Goal: Transaction & Acquisition: Purchase product/service

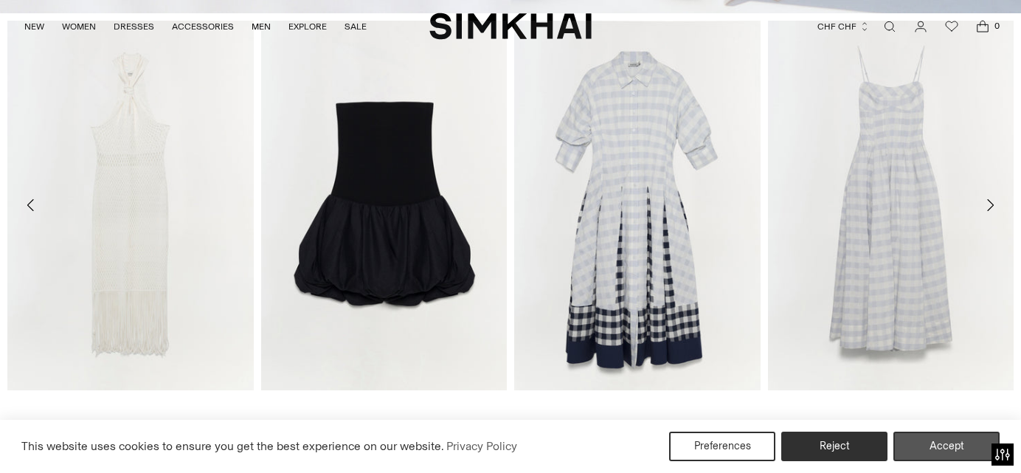
scroll to position [896, 0]
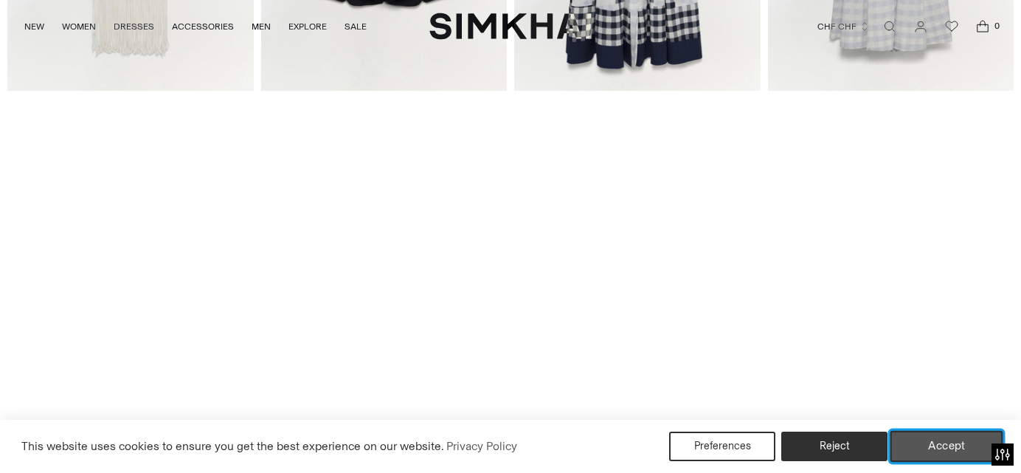
click at [923, 447] on button "Accept" at bounding box center [946, 446] width 113 height 31
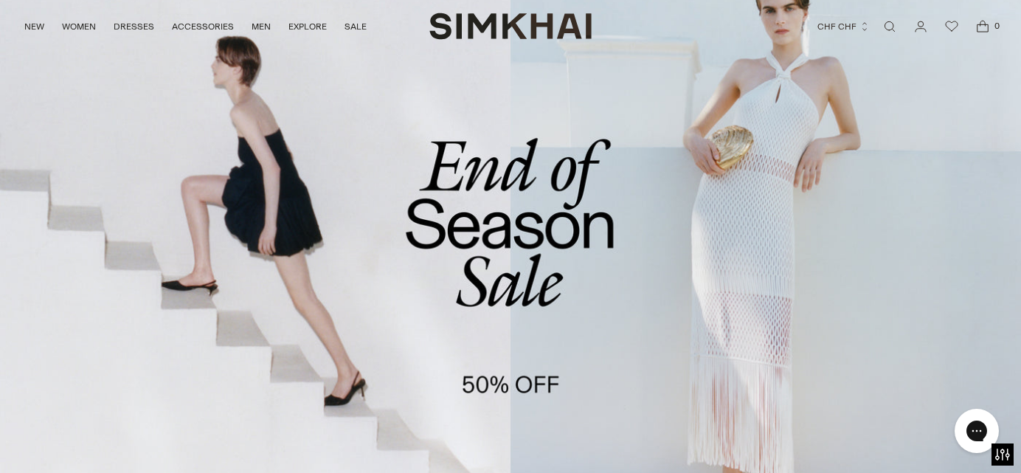
scroll to position [0, 0]
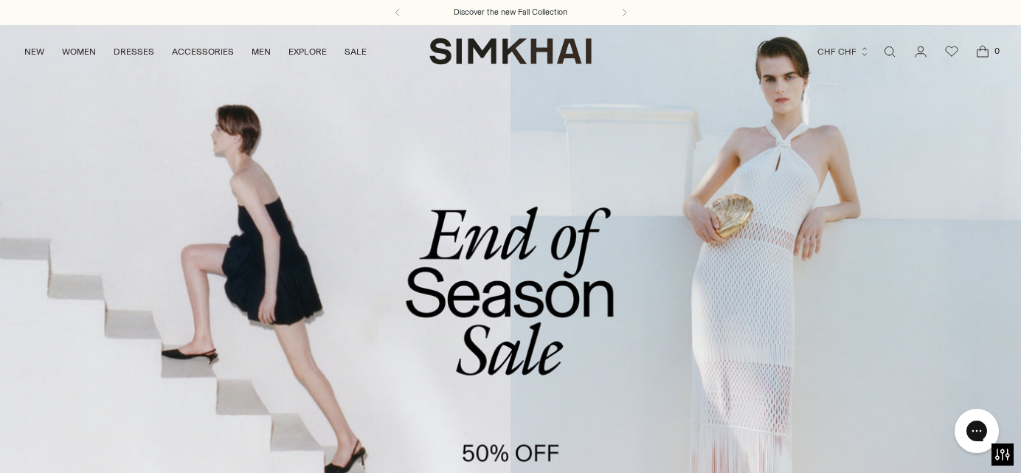
click at [518, 313] on link "/collections/sale" at bounding box center [510, 317] width 1021 height 586
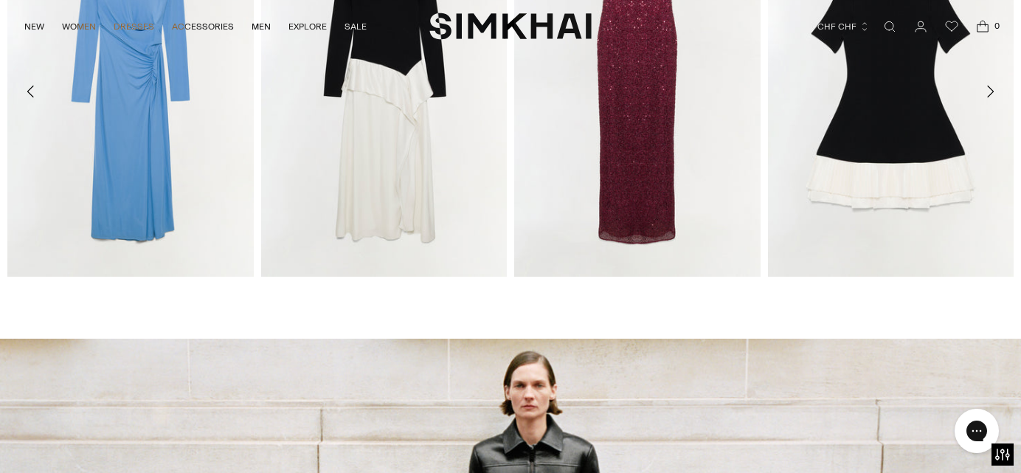
scroll to position [1690, 0]
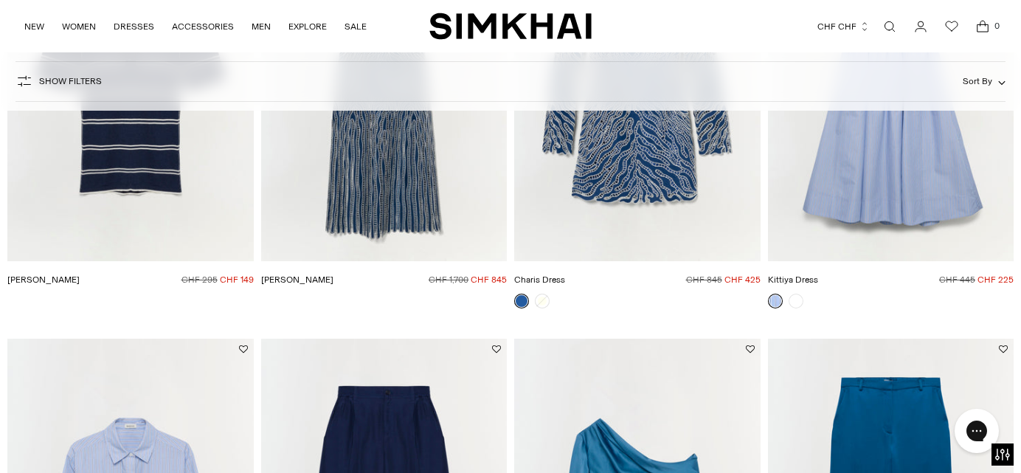
scroll to position [5038, 0]
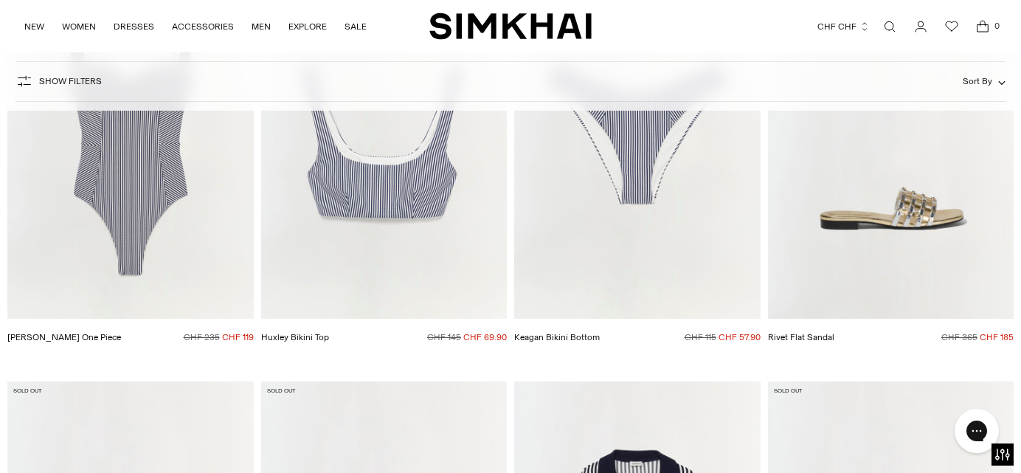
scroll to position [14270, 0]
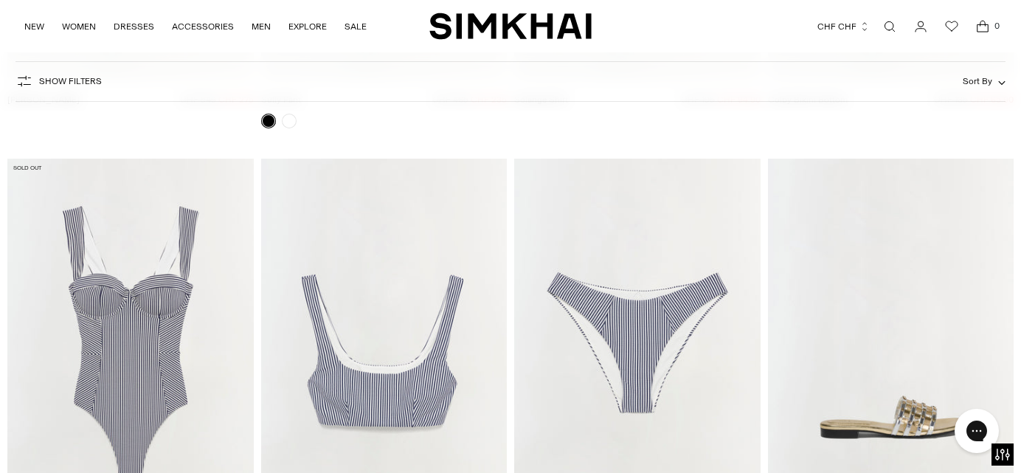
click at [0, 0] on img "Kyle One Piece" at bounding box center [0, 0] width 0 height 0
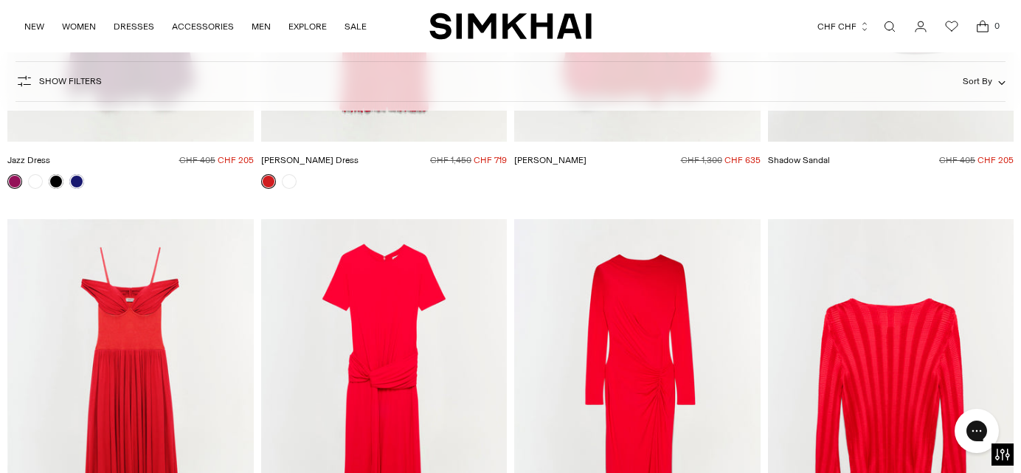
scroll to position [18361, 0]
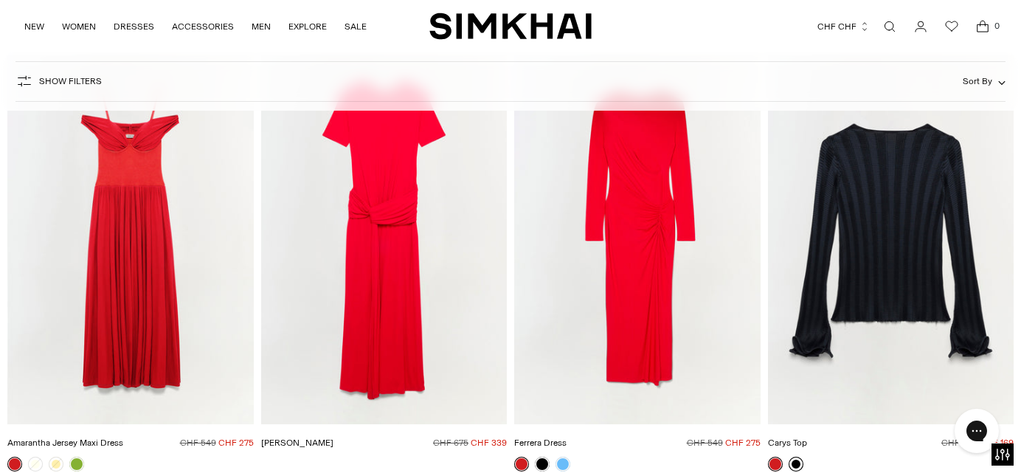
click at [799, 457] on link at bounding box center [795, 464] width 15 height 15
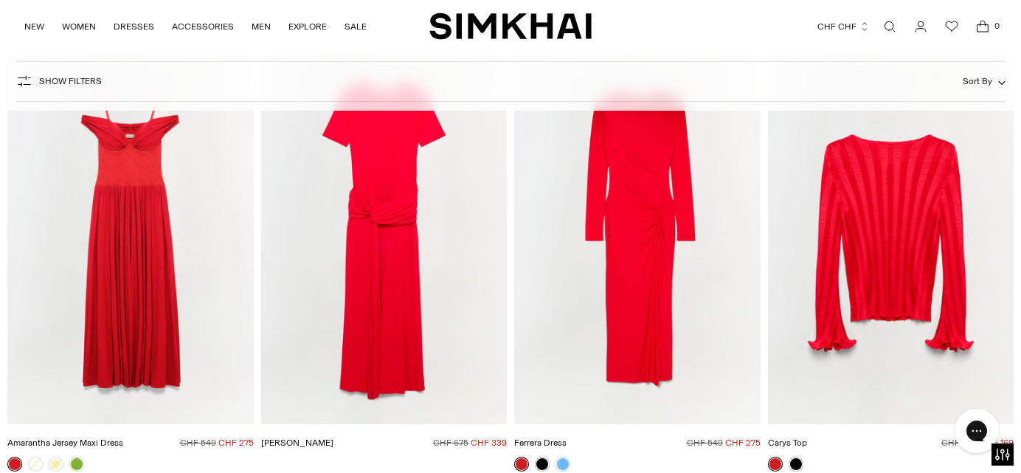
click at [778, 457] on link at bounding box center [775, 464] width 15 height 15
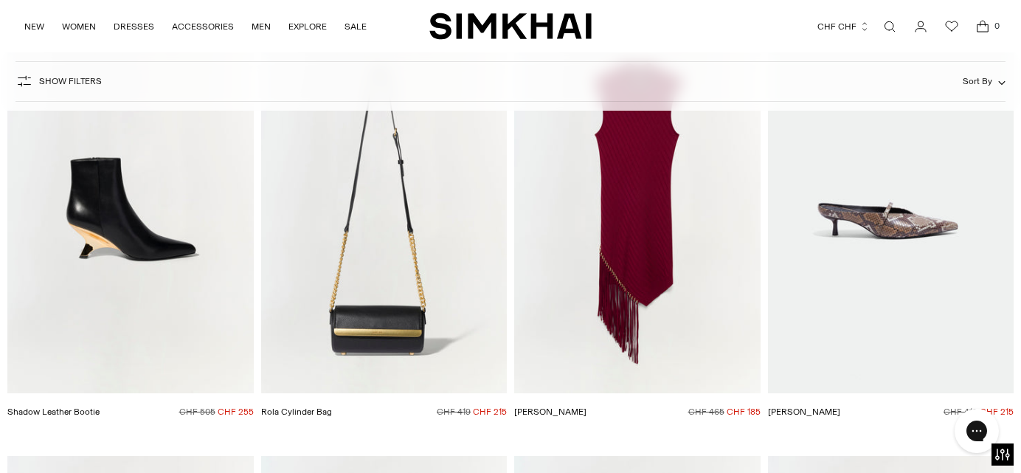
scroll to position [23138, 0]
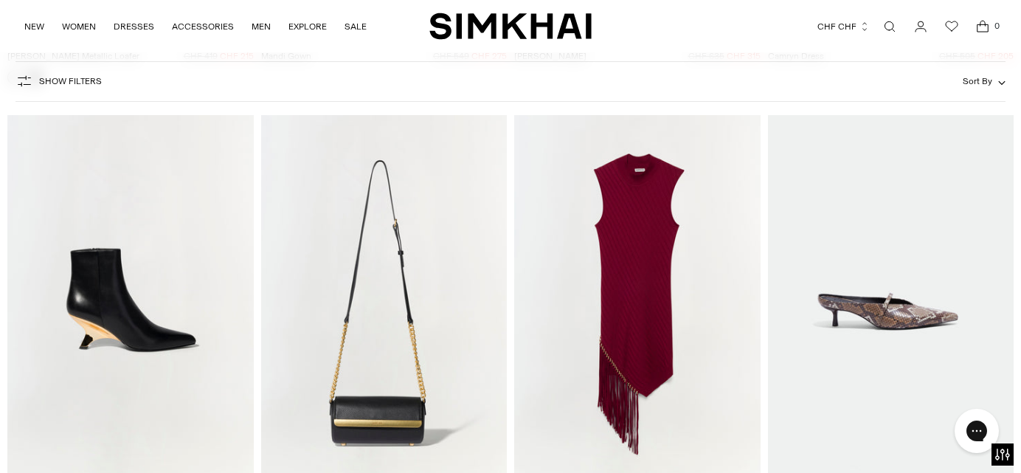
click at [0, 0] on img "Claire Dress" at bounding box center [0, 0] width 0 height 0
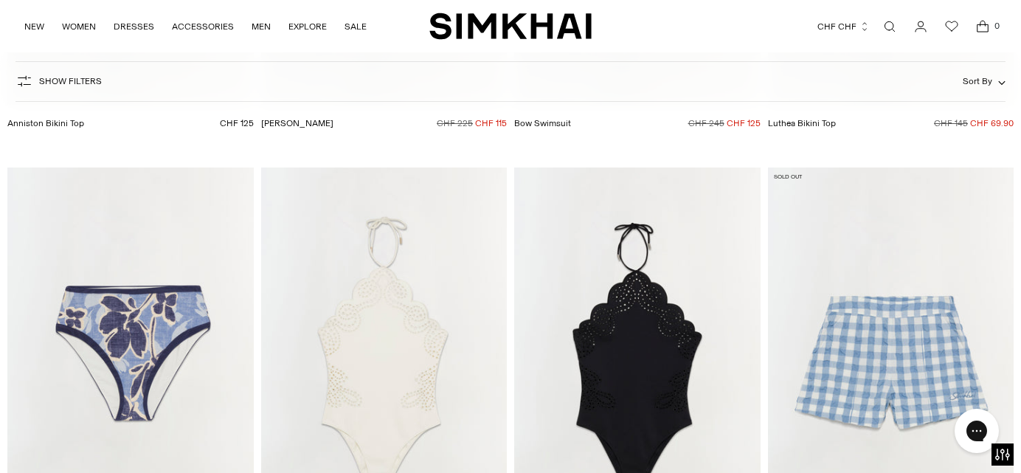
scroll to position [34067, 0]
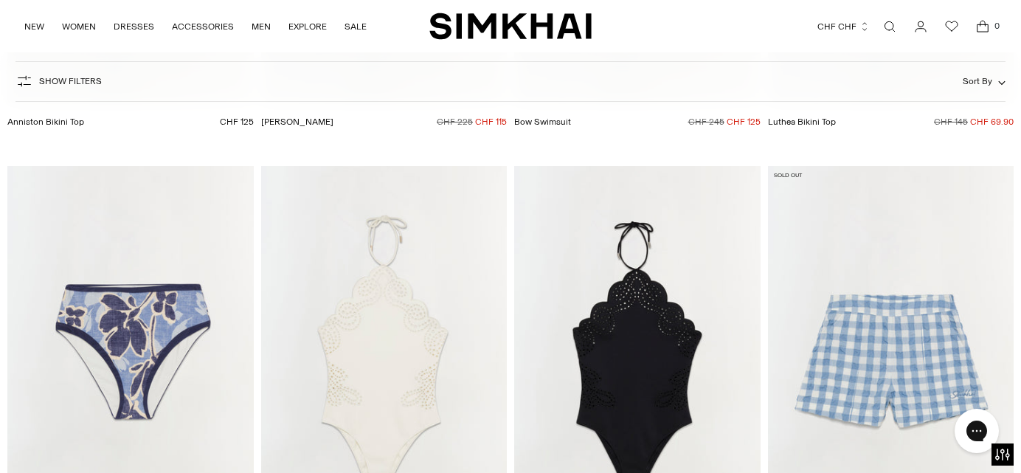
drag, startPoint x: 650, startPoint y: 218, endPoint x: 841, endPoint y: 1, distance: 288.5
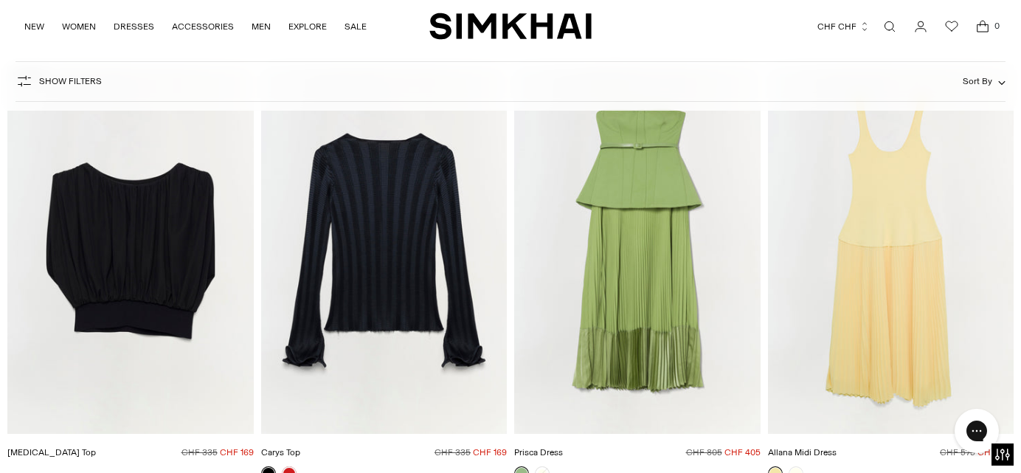
scroll to position [28911, 0]
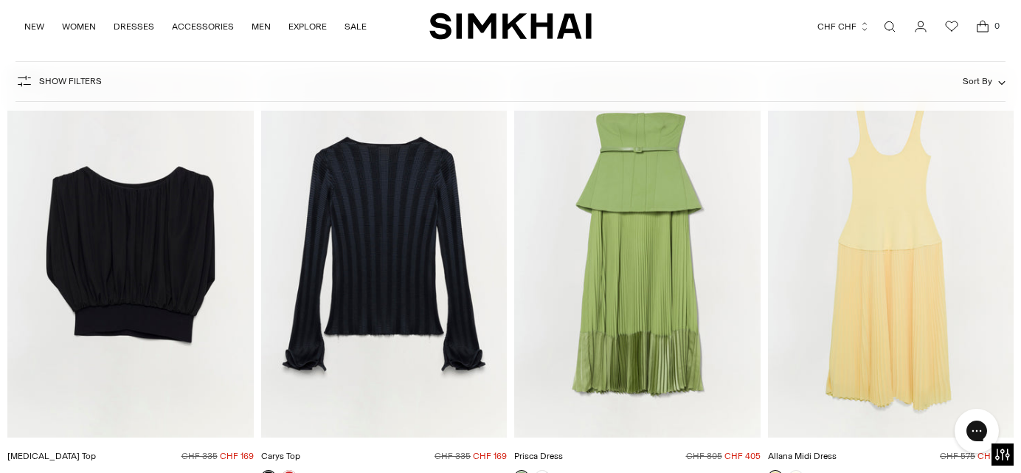
drag, startPoint x: 392, startPoint y: 285, endPoint x: 774, endPoint y: 11, distance: 469.3
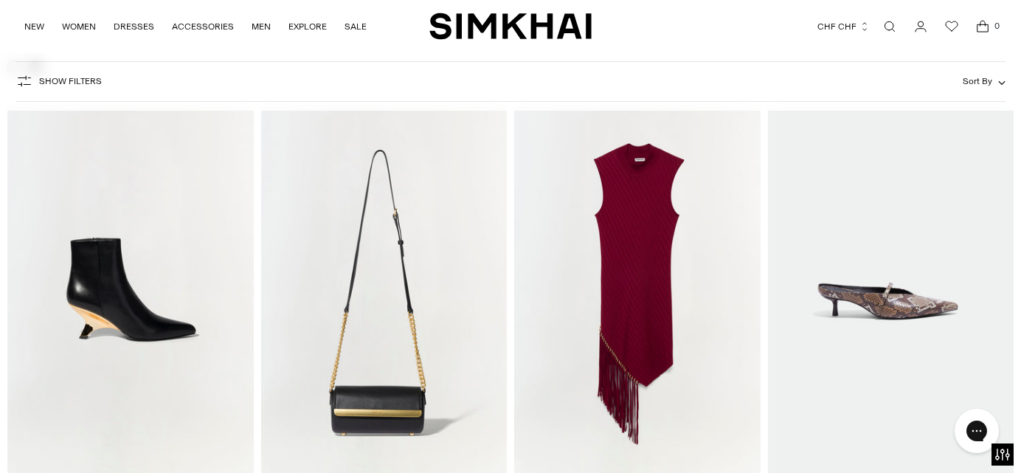
scroll to position [23138, 0]
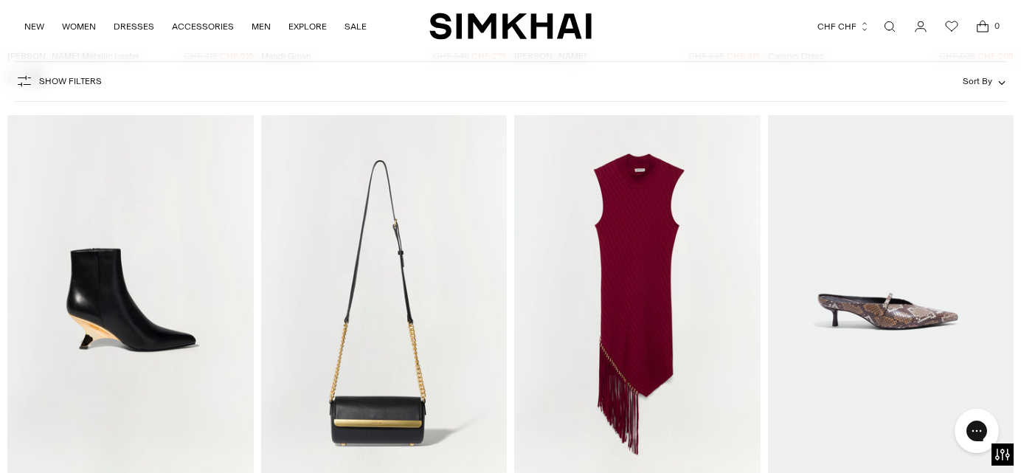
drag, startPoint x: 623, startPoint y: 302, endPoint x: 822, endPoint y: 5, distance: 357.3
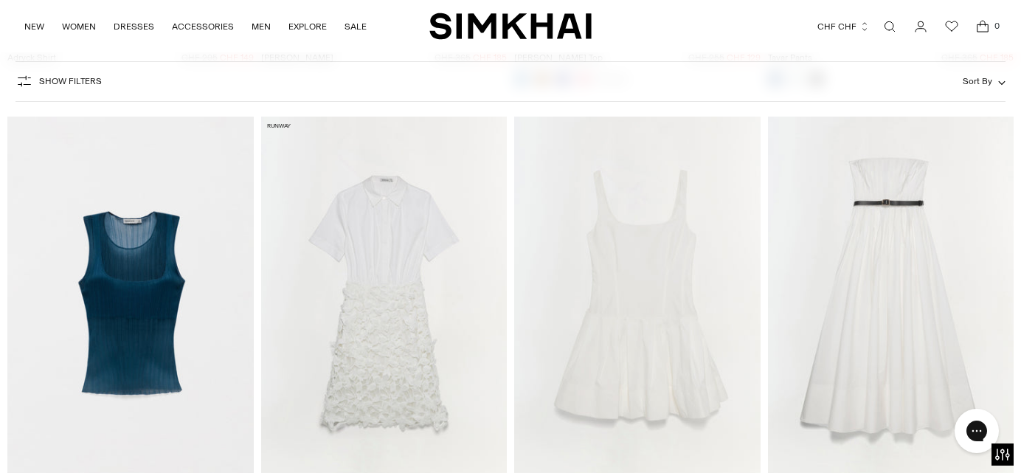
scroll to position [5521, 0]
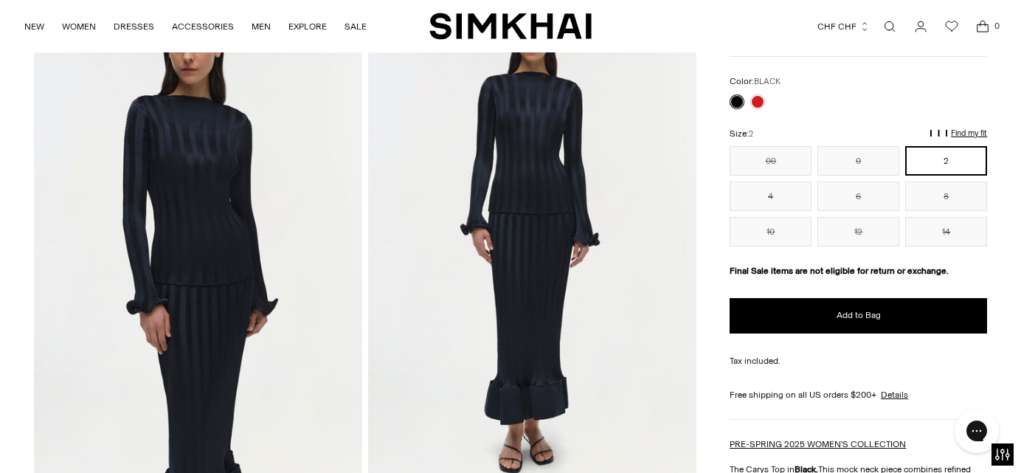
click at [931, 167] on button "2" at bounding box center [946, 160] width 82 height 29
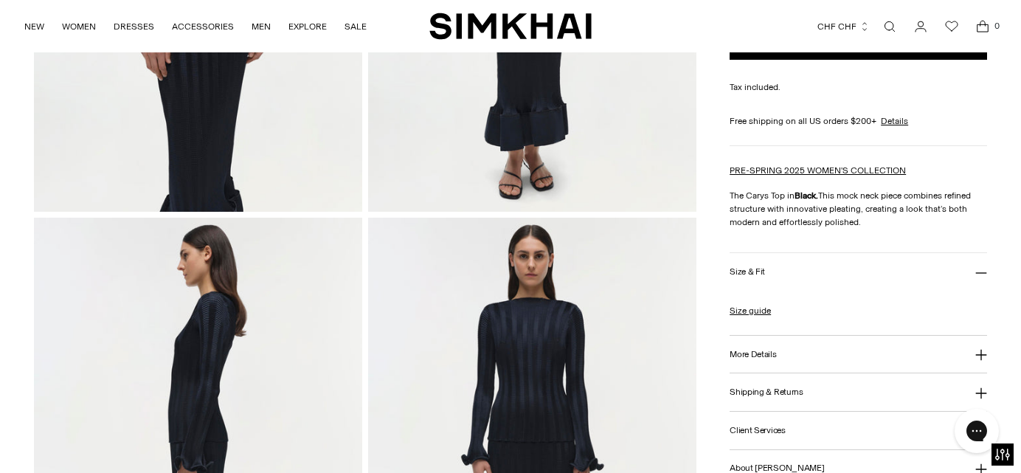
scroll to position [495, 0]
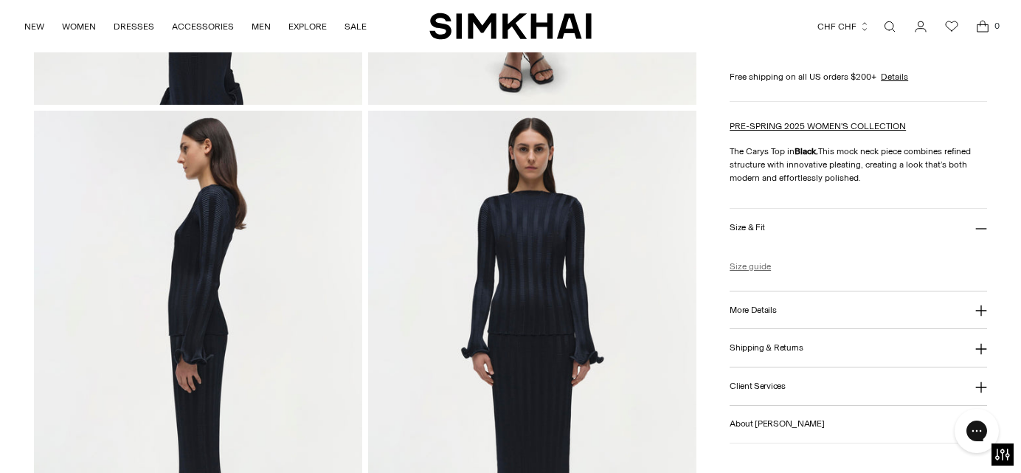
click at [755, 268] on link "Size guide" at bounding box center [749, 266] width 41 height 13
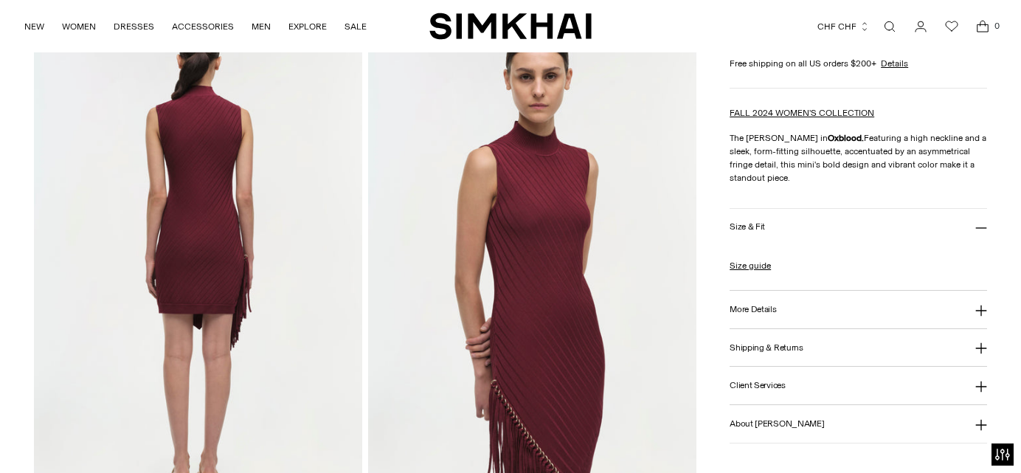
scroll to position [650, 0]
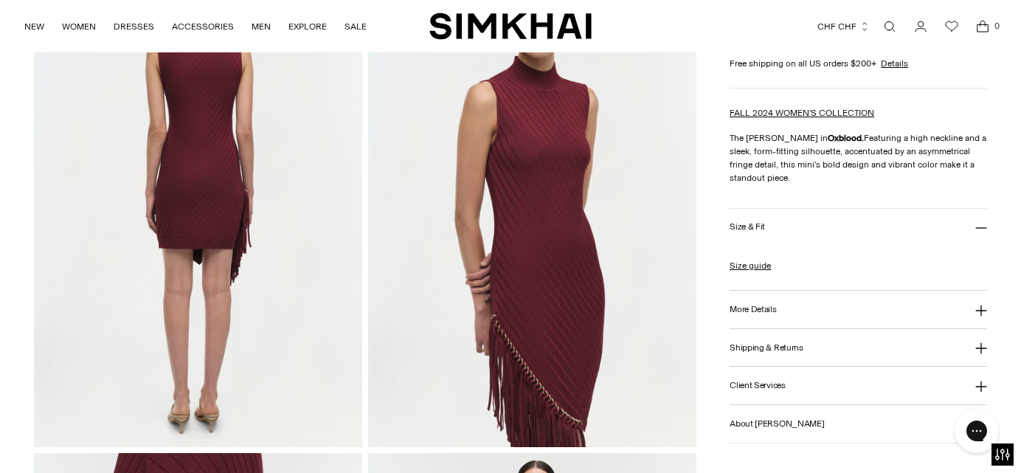
click at [755, 315] on button "More Details" at bounding box center [857, 310] width 257 height 38
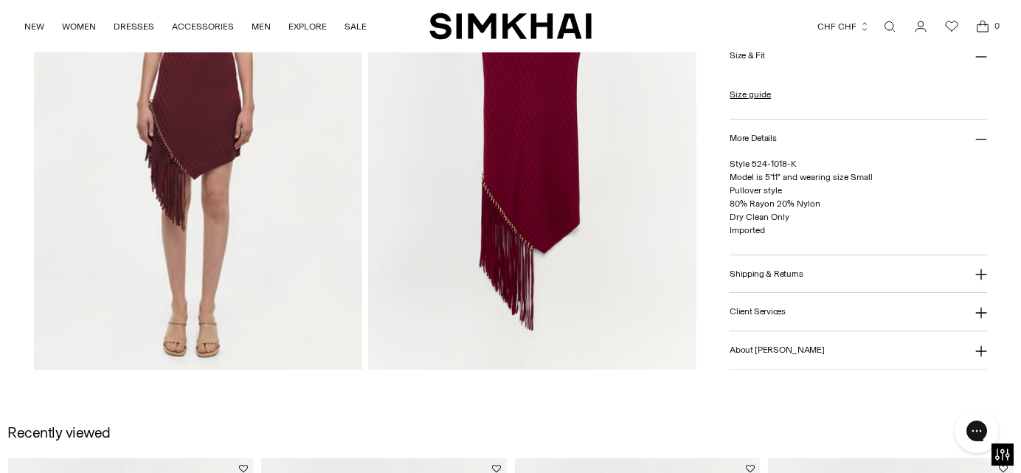
scroll to position [1726, 0]
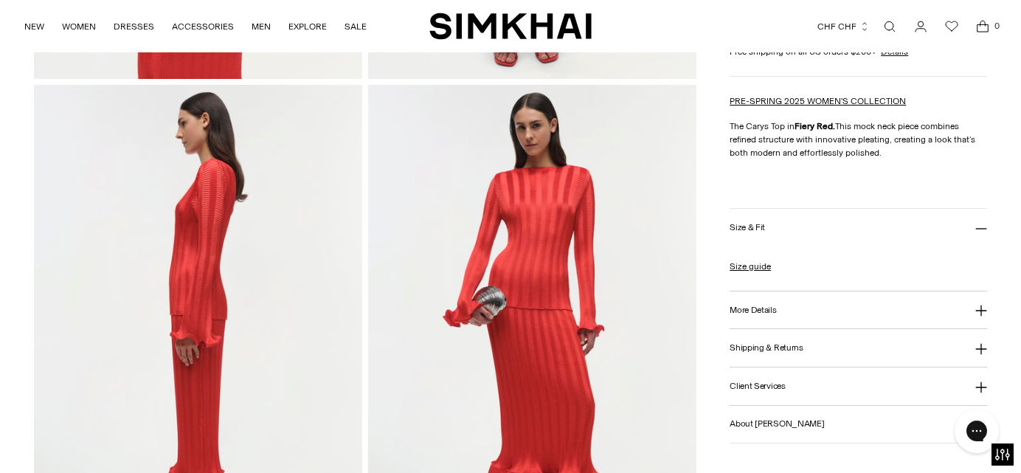
click at [757, 310] on h3 "More Details" at bounding box center [752, 310] width 46 height 10
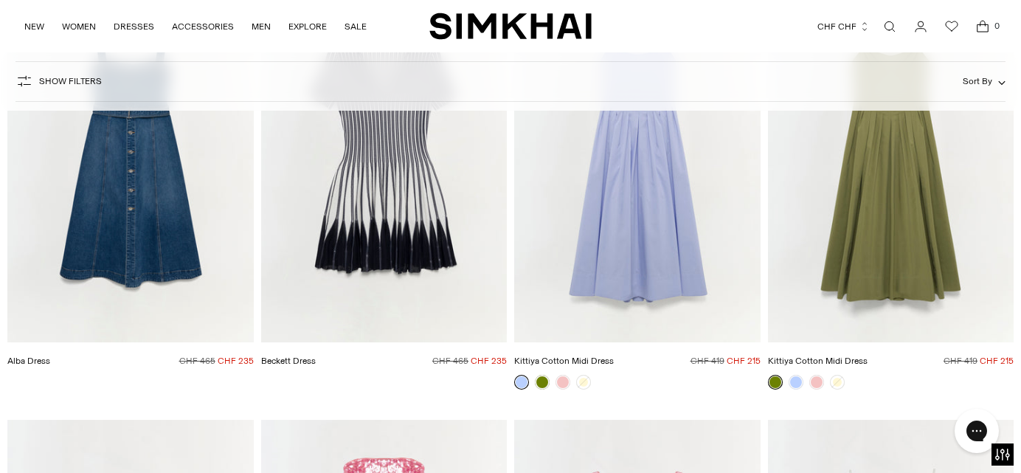
scroll to position [2343, 0]
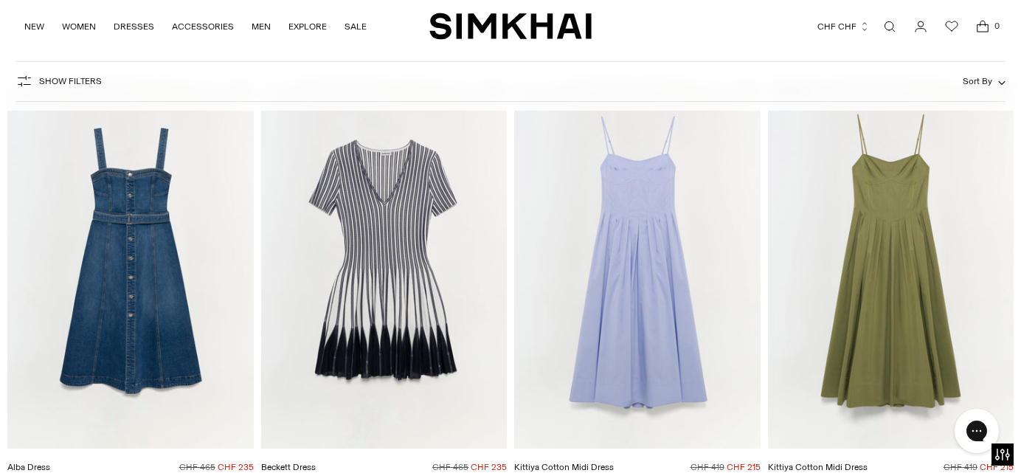
drag, startPoint x: 381, startPoint y: 286, endPoint x: 764, endPoint y: 7, distance: 474.5
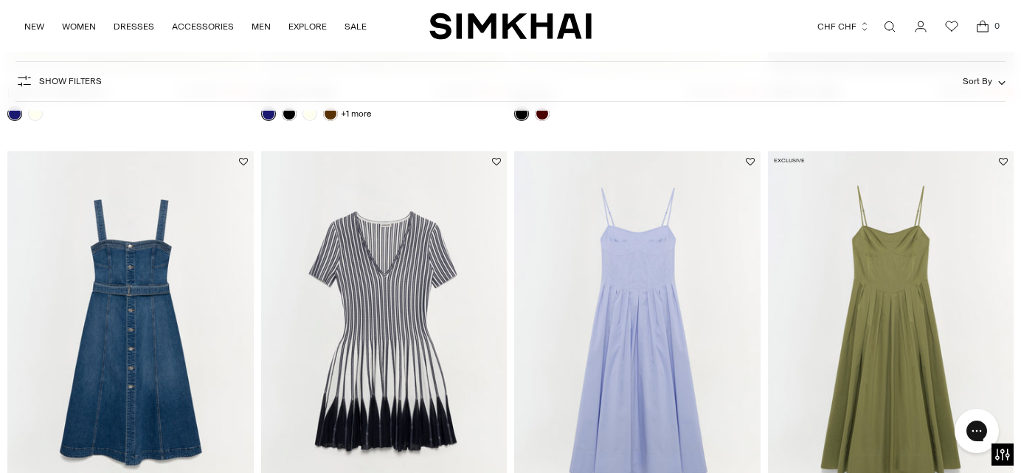
scroll to position [2272, 0]
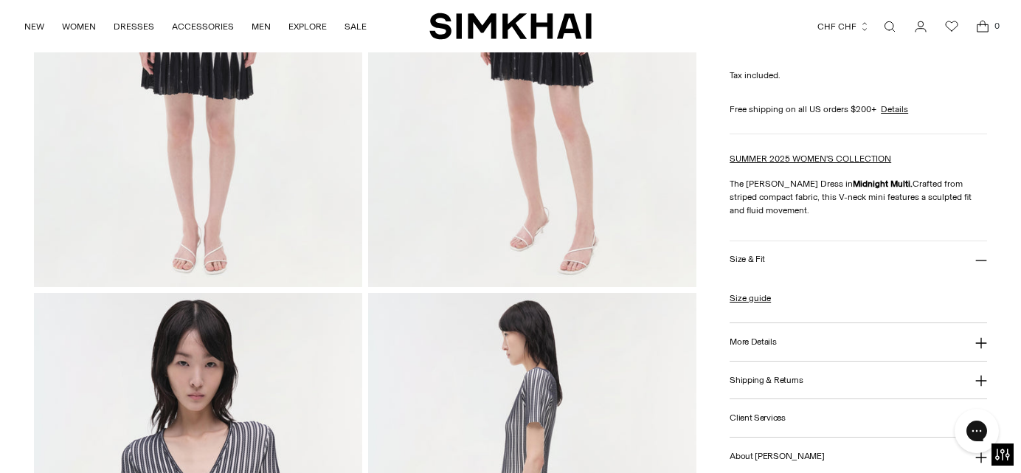
scroll to position [317, 0]
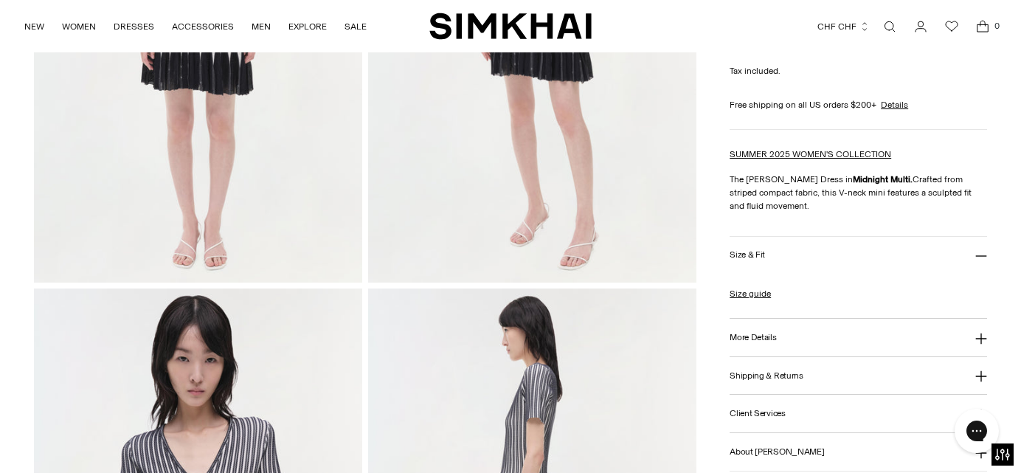
click at [750, 333] on h3 "More Details" at bounding box center [752, 338] width 46 height 10
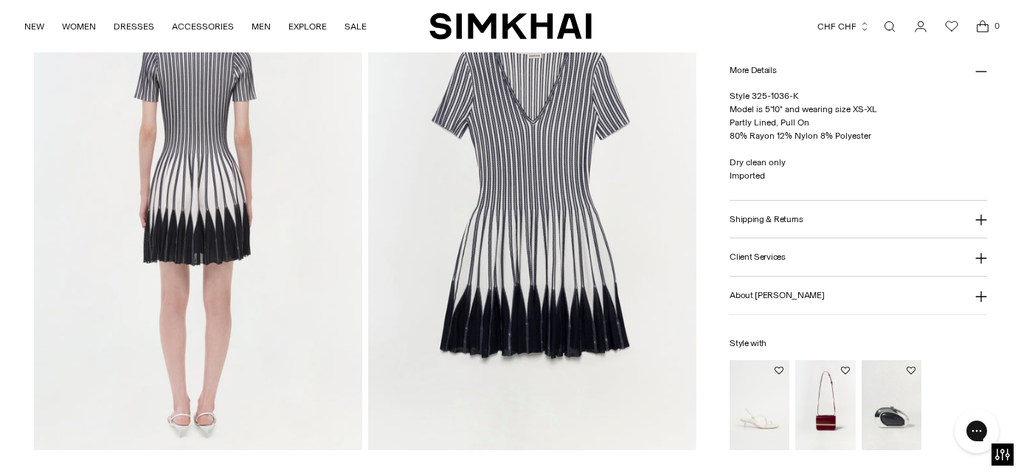
scroll to position [1150, 0]
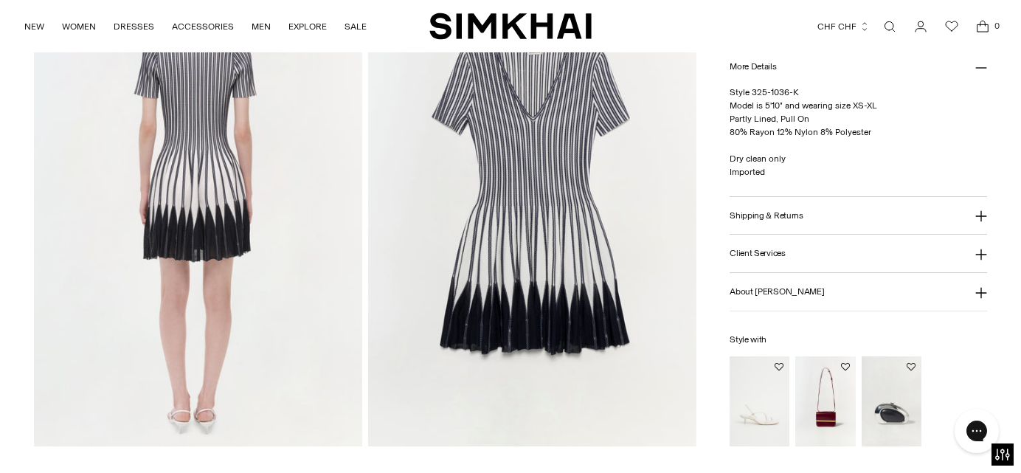
click at [557, 247] on img at bounding box center [532, 200] width 328 height 492
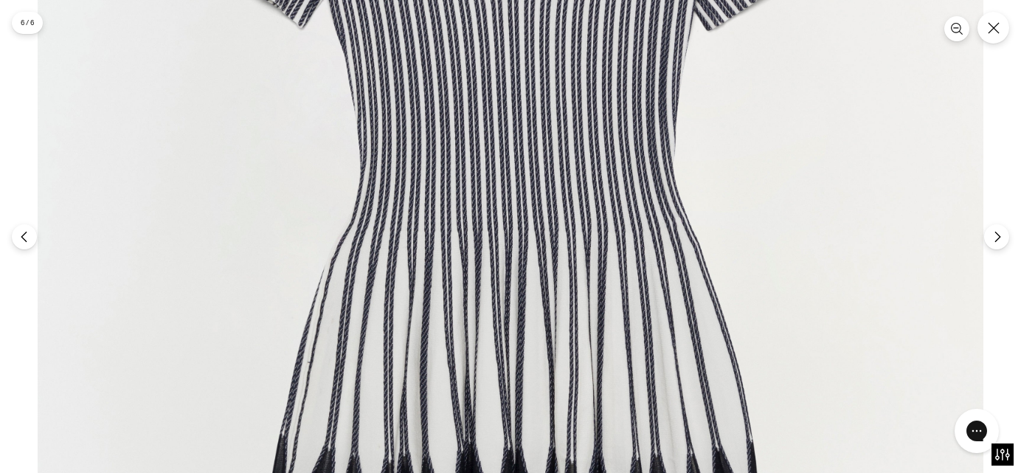
click at [558, 249] on img at bounding box center [510, 214] width 945 height 1418
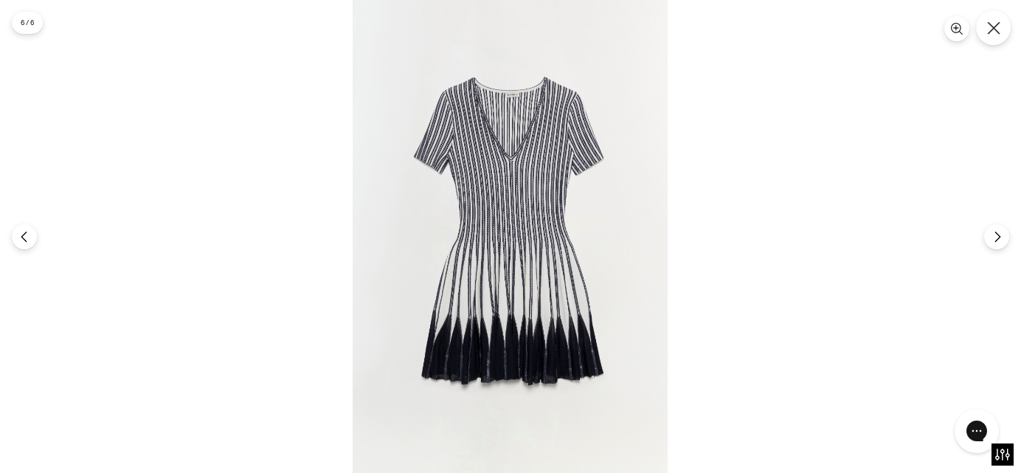
click at [997, 29] on icon "Close" at bounding box center [993, 27] width 13 height 13
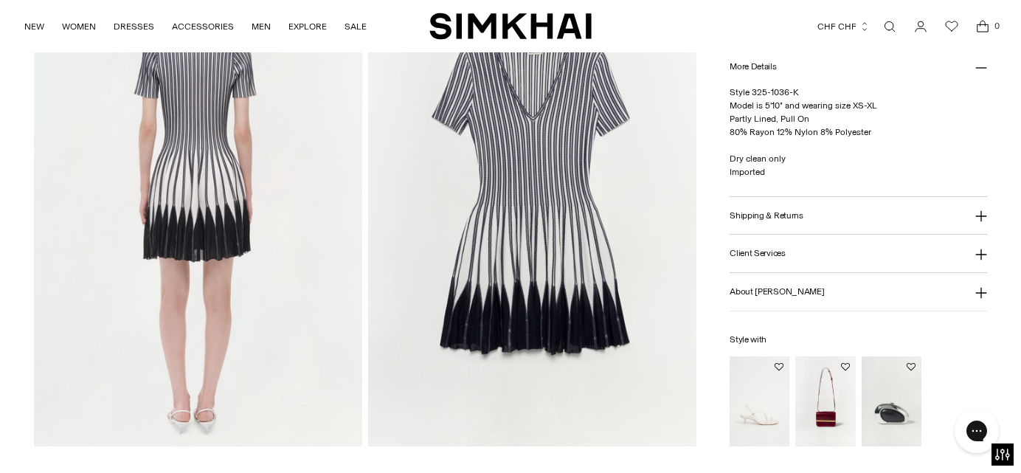
click at [811, 214] on button "Shipping & Returns" at bounding box center [857, 216] width 257 height 38
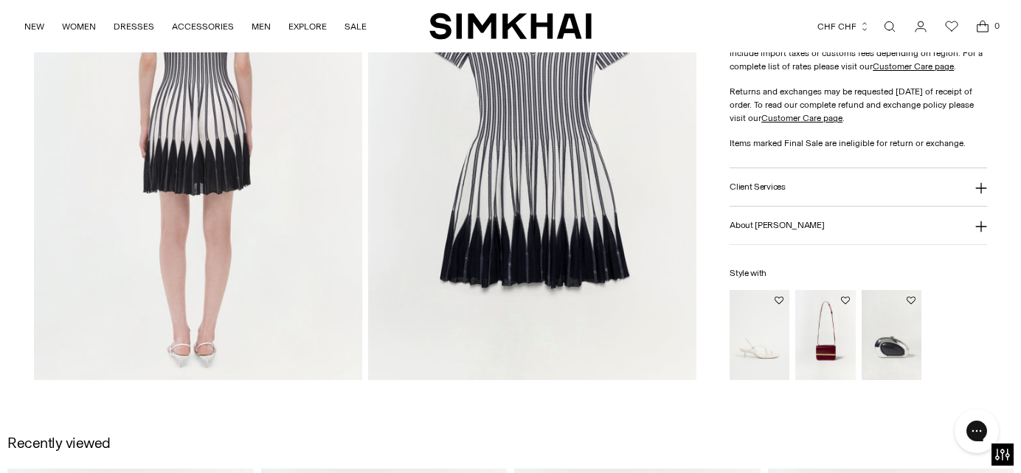
scroll to position [1232, 0]
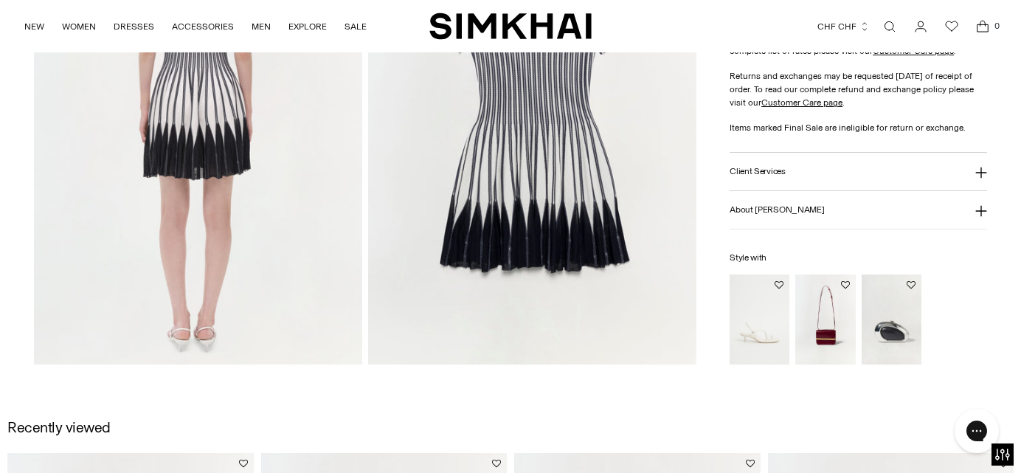
click at [772, 169] on h3 "Client Services" at bounding box center [757, 172] width 56 height 10
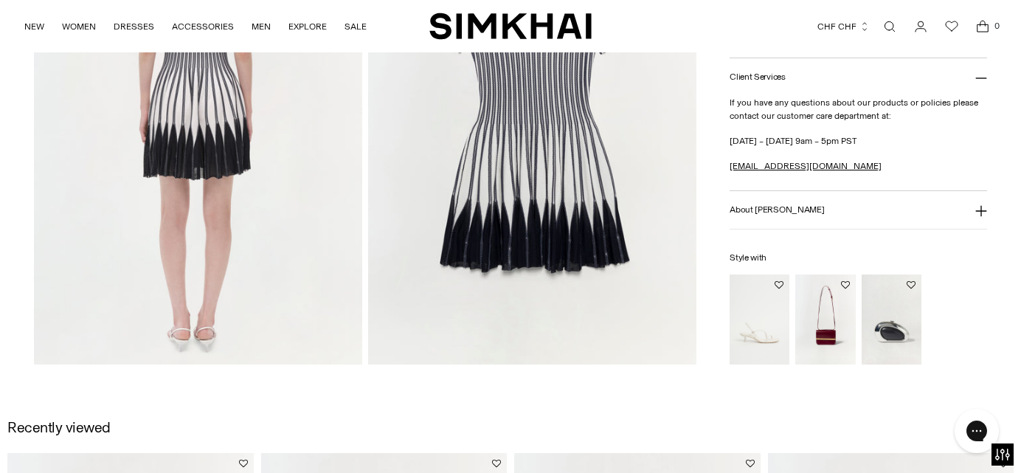
click at [777, 209] on h3 "About [PERSON_NAME]" at bounding box center [776, 210] width 94 height 10
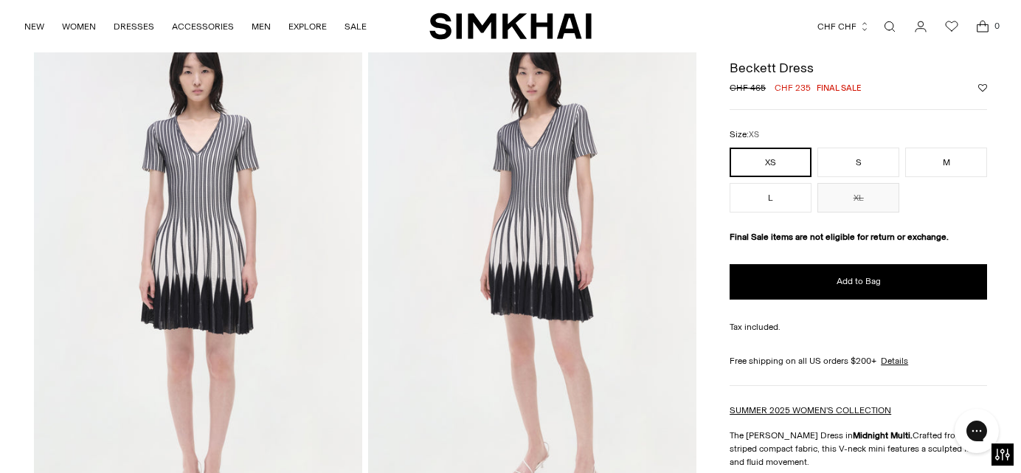
scroll to position [36, 0]
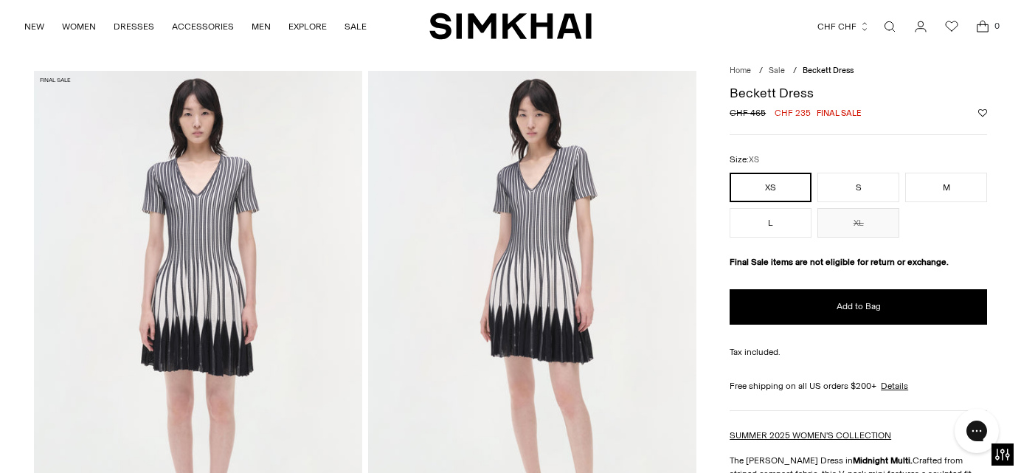
click at [558, 221] on img at bounding box center [532, 317] width 328 height 492
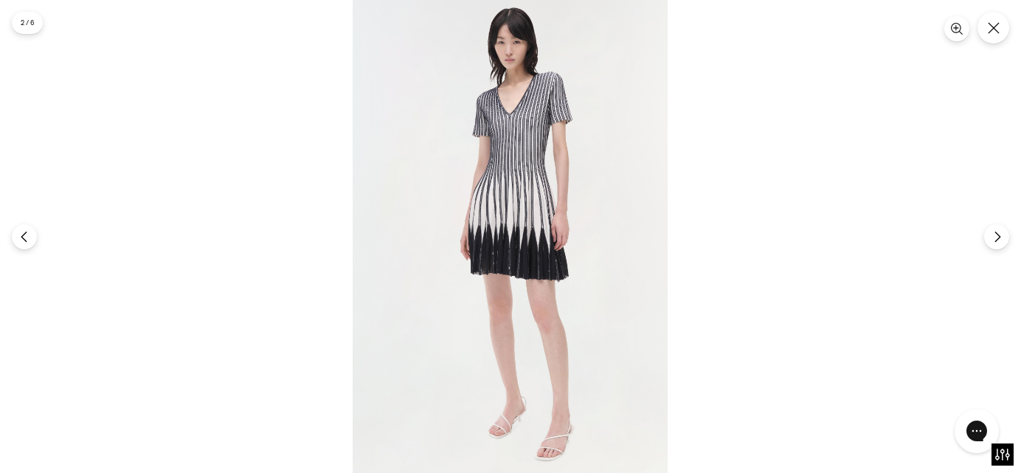
click at [558, 221] on img at bounding box center [510, 236] width 315 height 473
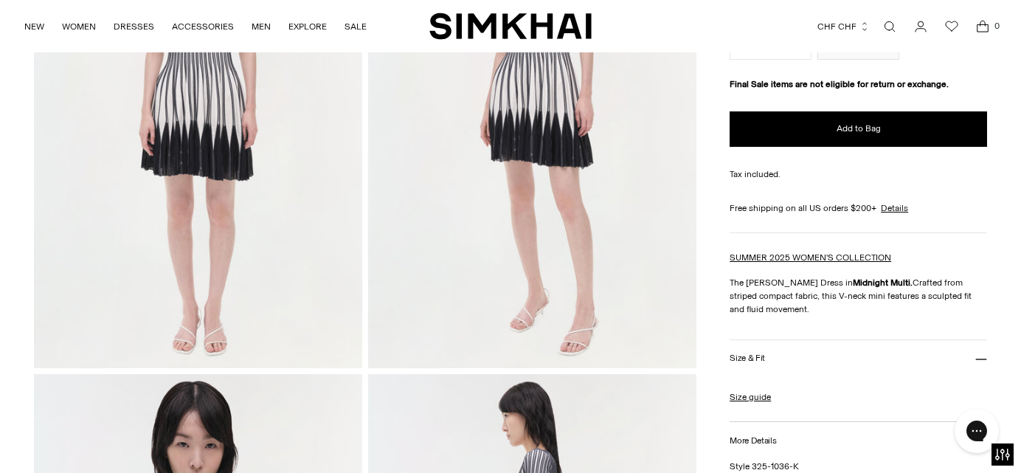
scroll to position [0, 0]
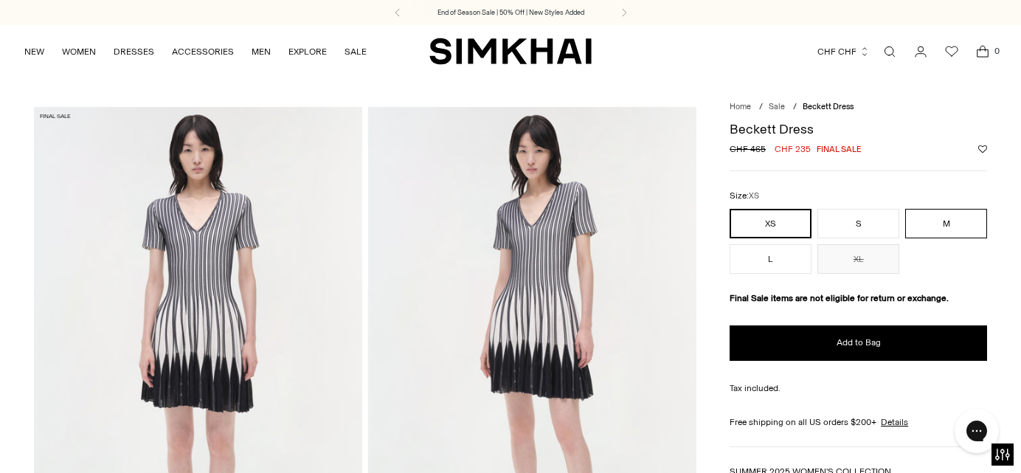
click at [934, 222] on button "M" at bounding box center [946, 223] width 82 height 29
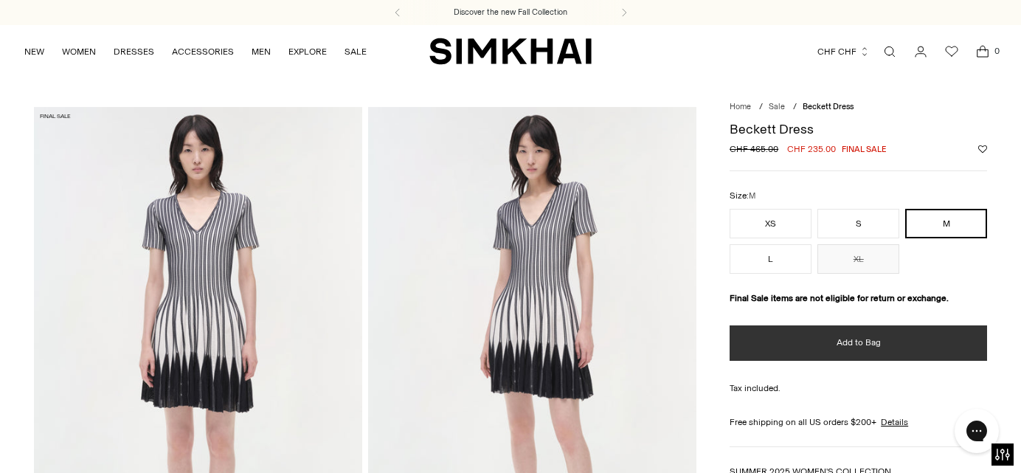
click at [850, 341] on span "Add to Bag" at bounding box center [858, 342] width 44 height 13
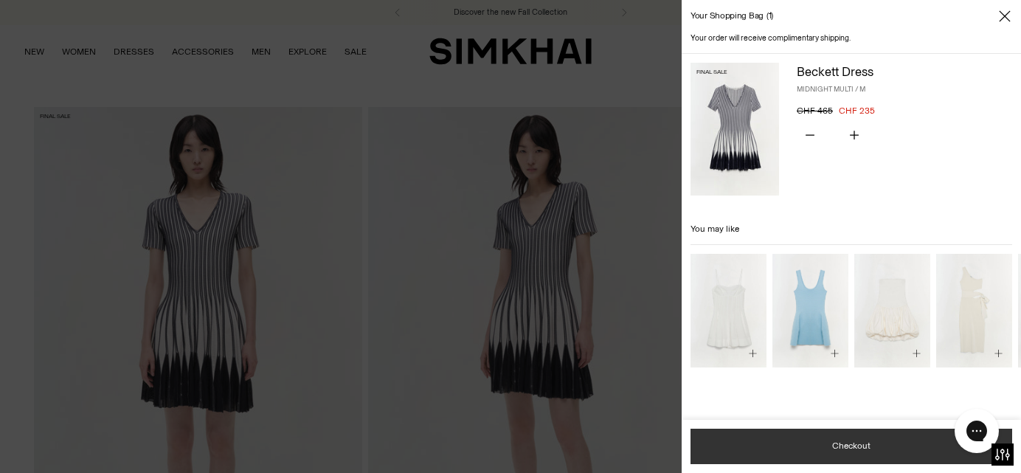
click at [849, 450] on button "Checkout" at bounding box center [851, 445] width 322 height 35
